Goal: Complete application form

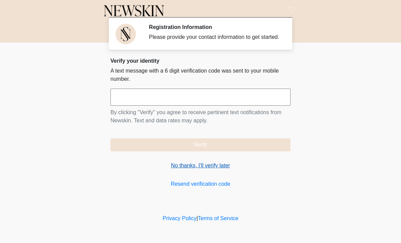
click at [203, 169] on link "No thanks, I'll verify later" at bounding box center [201, 165] width 180 height 8
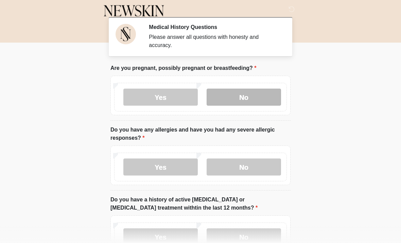
click at [261, 99] on label "No" at bounding box center [244, 96] width 74 height 17
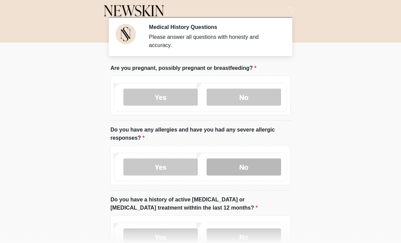
click at [253, 163] on label "No" at bounding box center [244, 166] width 74 height 17
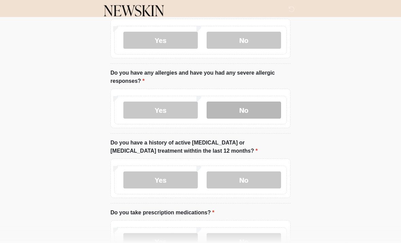
scroll to position [58, 0]
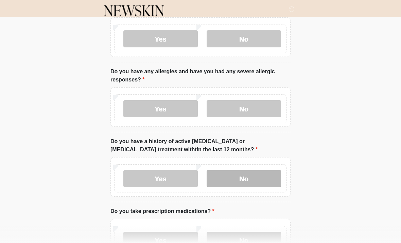
click at [256, 178] on label "No" at bounding box center [244, 178] width 74 height 17
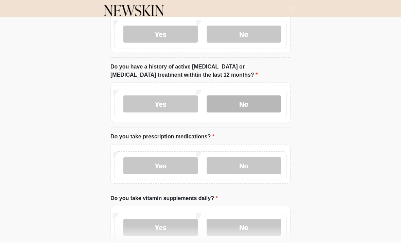
scroll to position [134, 0]
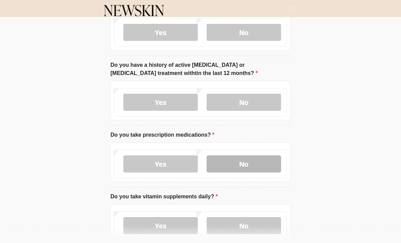
click at [261, 162] on label "No" at bounding box center [244, 163] width 74 height 17
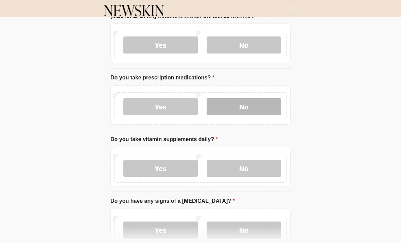
scroll to position [192, 0]
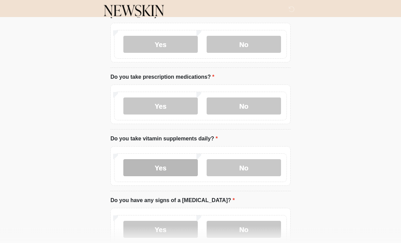
click at [175, 167] on label "Yes" at bounding box center [160, 167] width 74 height 17
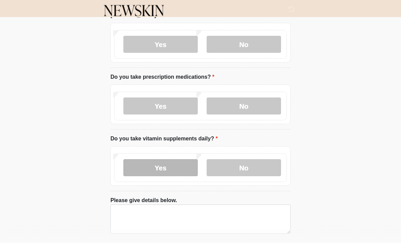
scroll to position [192, 0]
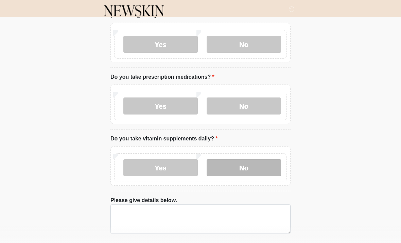
click at [245, 165] on label "No" at bounding box center [244, 167] width 74 height 17
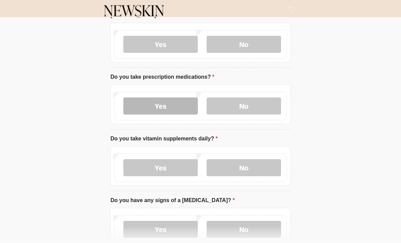
click at [185, 107] on label "Yes" at bounding box center [160, 105] width 74 height 17
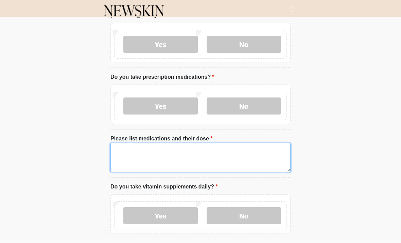
click at [183, 151] on textarea "Please list medications and their dose" at bounding box center [201, 157] width 180 height 29
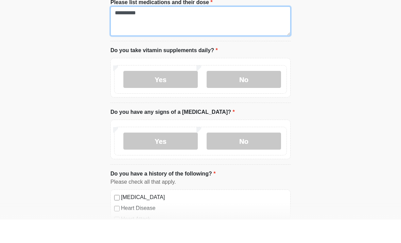
scroll to position [305, 0]
type textarea "**********"
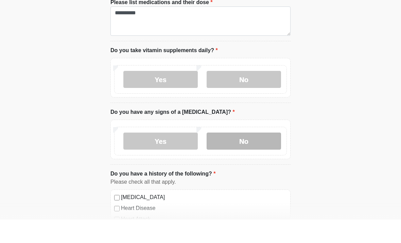
click at [268, 156] on label "No" at bounding box center [244, 164] width 74 height 17
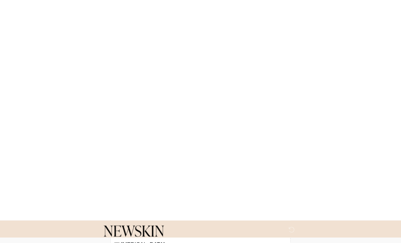
scroll to position [593, 0]
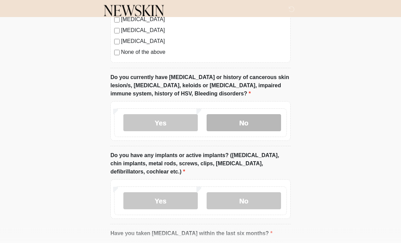
click at [272, 119] on label "No" at bounding box center [244, 122] width 74 height 17
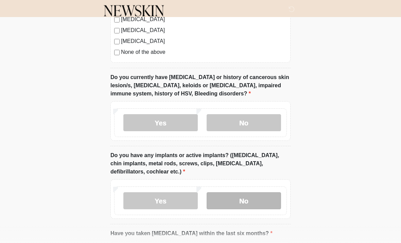
click at [252, 202] on label "No" at bounding box center [244, 200] width 74 height 17
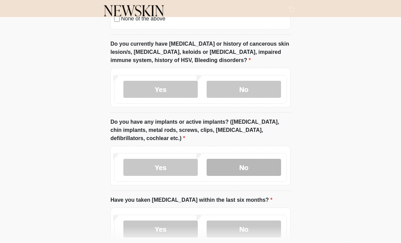
scroll to position [667, 0]
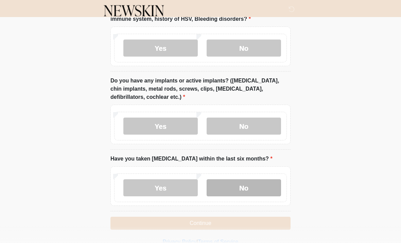
click at [261, 183] on label "No" at bounding box center [244, 187] width 74 height 17
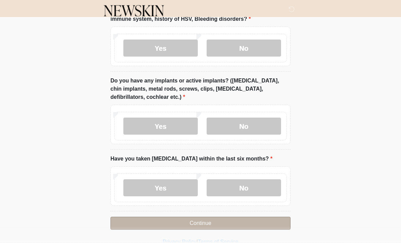
click at [259, 221] on button "Continue" at bounding box center [201, 222] width 180 height 13
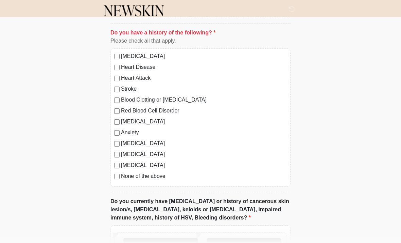
click at [126, 179] on label "None of the above" at bounding box center [204, 176] width 166 height 8
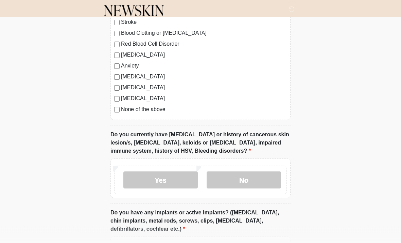
scroll to position [667, 0]
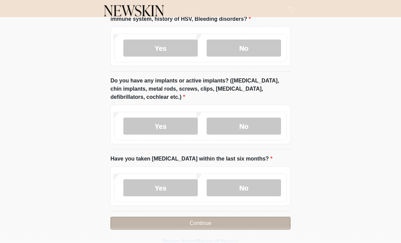
click at [238, 223] on button "Continue" at bounding box center [201, 222] width 180 height 13
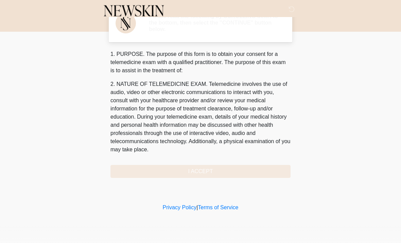
scroll to position [0, 0]
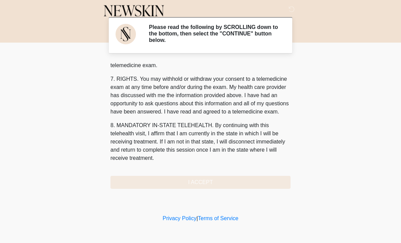
click at [222, 182] on button "I ACCEPT" at bounding box center [201, 182] width 180 height 13
